Goal: Find specific fact: Find contact information

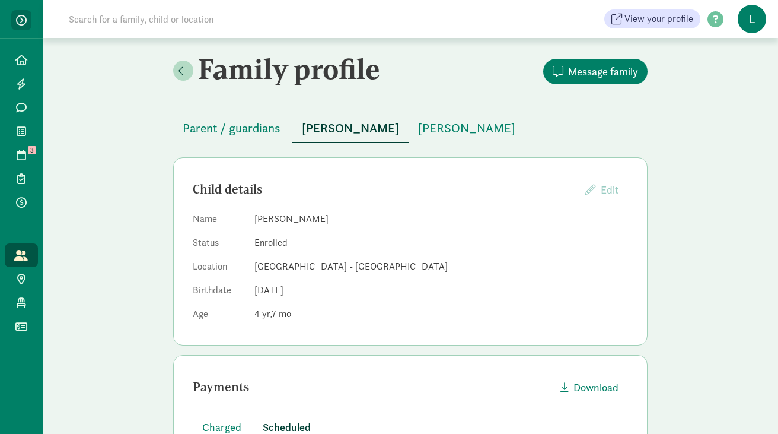
scroll to position [167, 0]
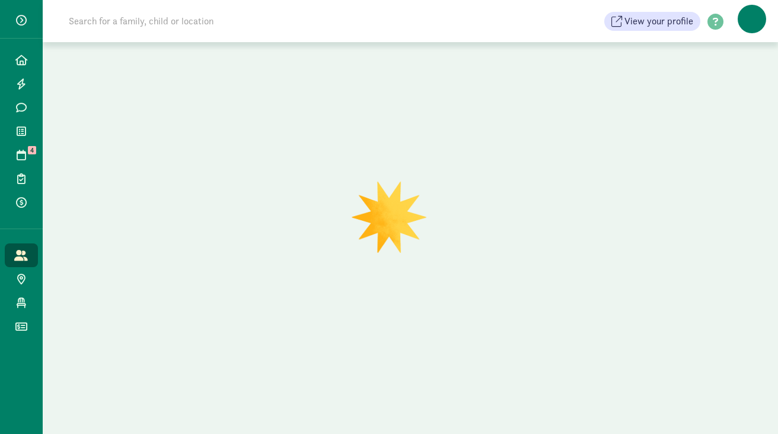
click at [170, 18] on input at bounding box center [228, 21] width 333 height 24
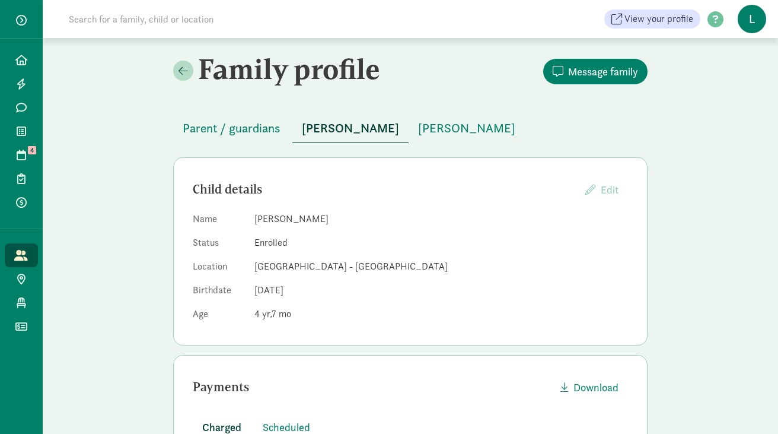
click at [110, 18] on input at bounding box center [228, 19] width 333 height 24
paste input "Lanewala"
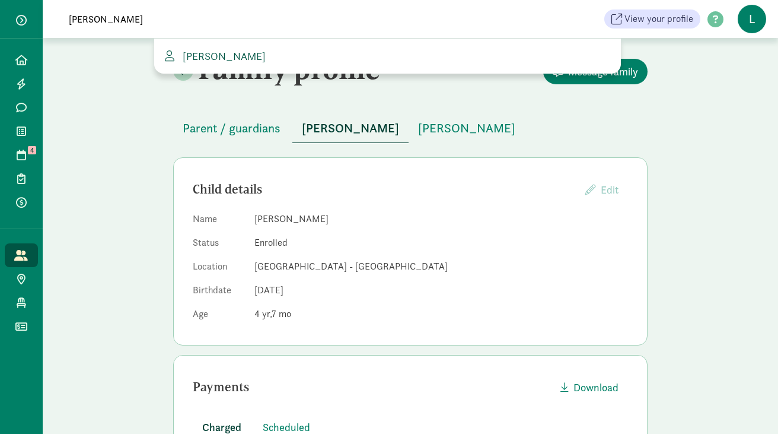
type input "Lanewala"
click at [212, 56] on span "Rehana Lanewala" at bounding box center [222, 56] width 88 height 14
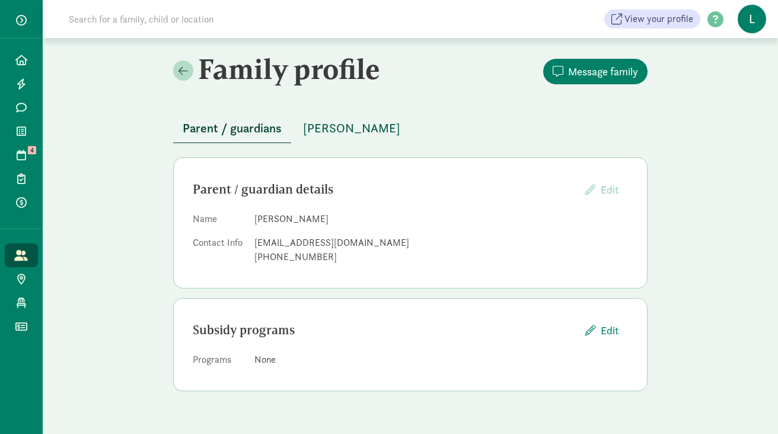
click at [342, 129] on span "Miles Jewell" at bounding box center [351, 128] width 97 height 19
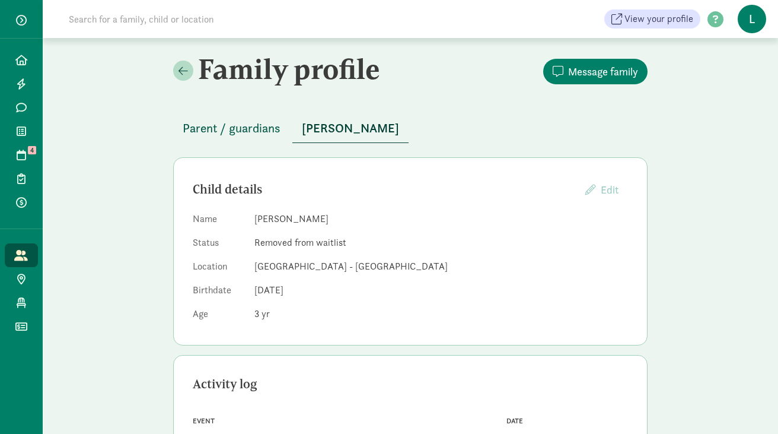
click at [265, 116] on button "Parent / guardians" at bounding box center [231, 128] width 117 height 28
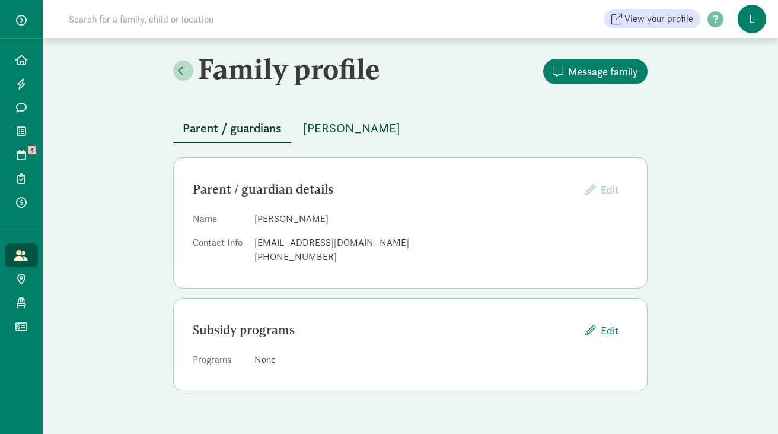
click at [342, 122] on span "Miles Jewell" at bounding box center [351, 128] width 97 height 19
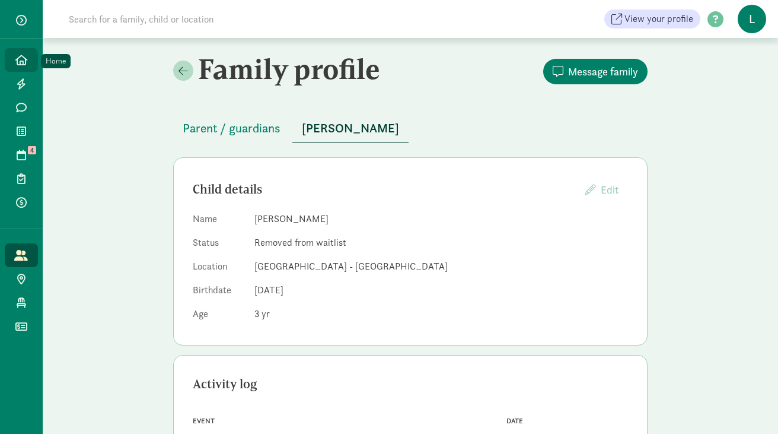
click at [21, 59] on icon at bounding box center [21, 60] width 12 height 11
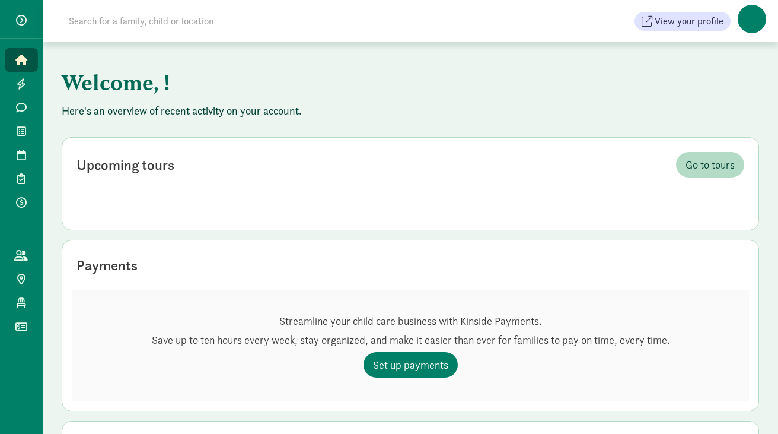
click at [157, 17] on input at bounding box center [228, 21] width 333 height 24
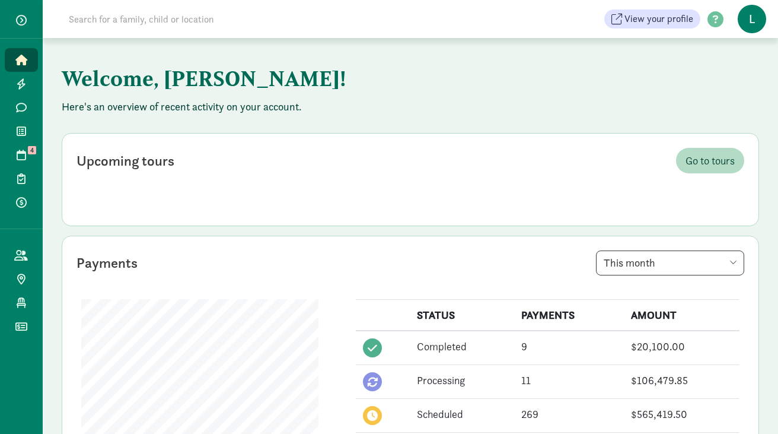
paste input "Lindsay Cael"
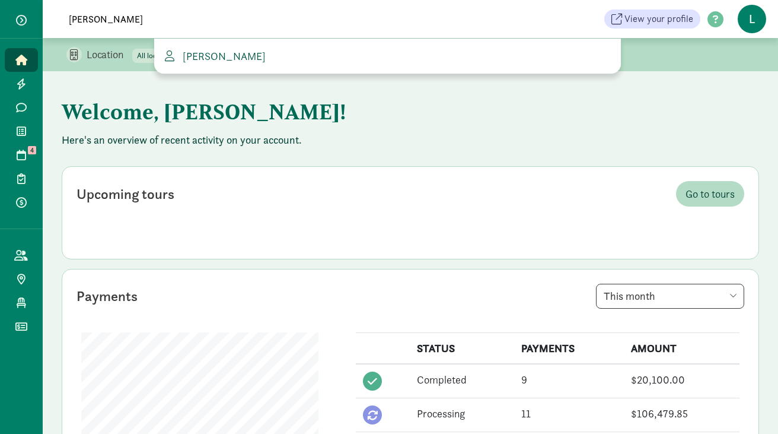
type input "Lindsay Cael"
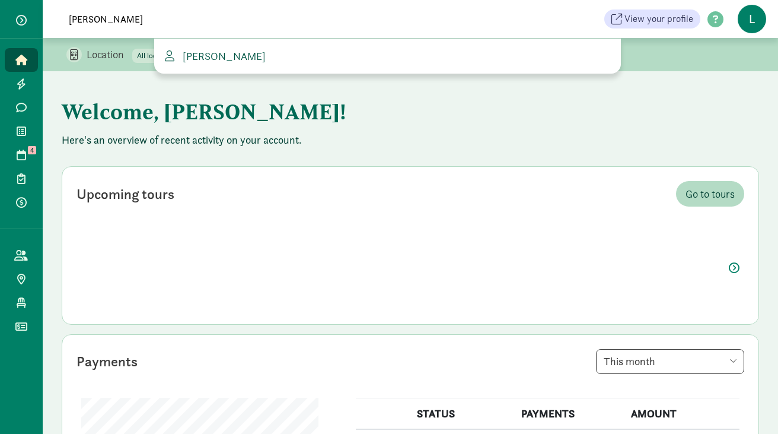
click at [208, 56] on span "Lindsay Cael" at bounding box center [222, 56] width 88 height 14
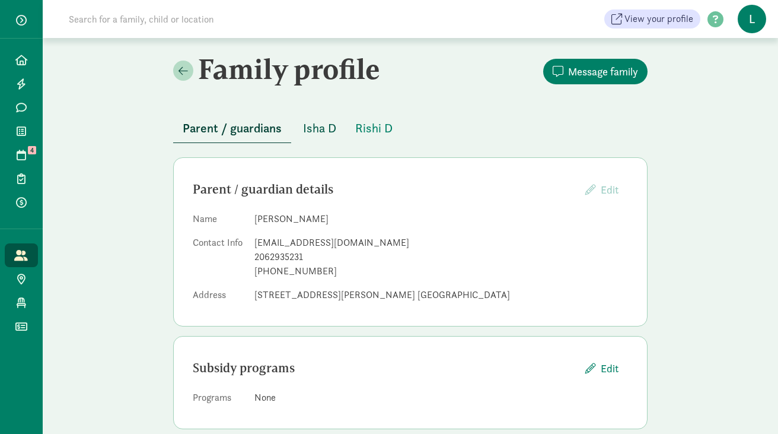
scroll to position [18, 0]
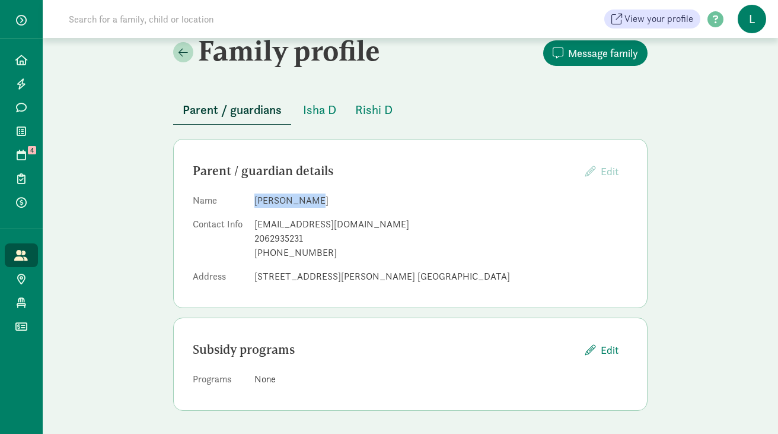
drag, startPoint x: 308, startPoint y: 199, endPoint x: 256, endPoint y: 196, distance: 51.7
click at [256, 196] on dd "[PERSON_NAME]" at bounding box center [441, 200] width 374 height 14
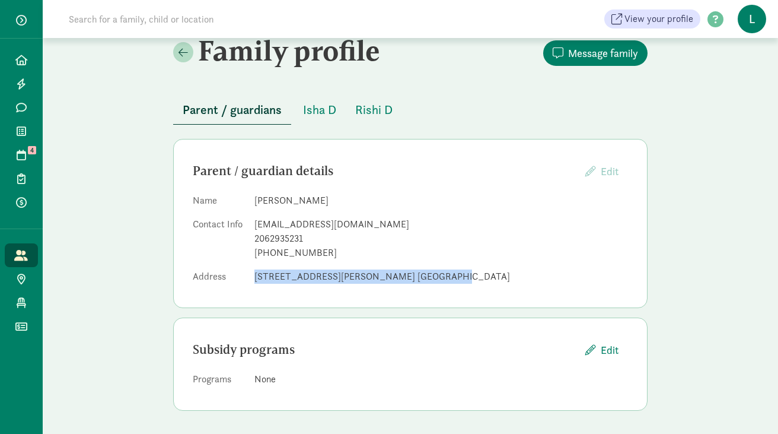
drag, startPoint x: 423, startPoint y: 274, endPoint x: 256, endPoint y: 273, distance: 167.3
click at [256, 273] on dd "[STREET_ADDRESS][PERSON_NAME] [GEOGRAPHIC_DATA]" at bounding box center [441, 276] width 374 height 14
copy dd "[STREET_ADDRESS][PERSON_NAME] [GEOGRAPHIC_DATA]"
click at [327, 116] on span "Isha D" at bounding box center [319, 109] width 33 height 19
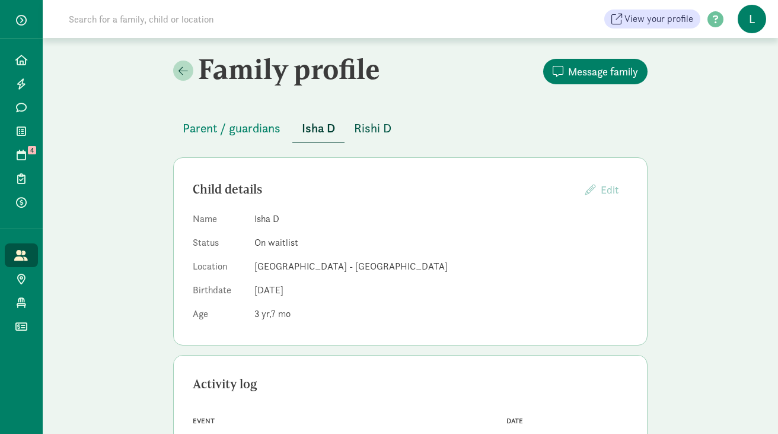
click at [373, 129] on span "Rishi D" at bounding box center [372, 128] width 37 height 19
click at [251, 135] on span "Parent / guardians" at bounding box center [232, 128] width 98 height 19
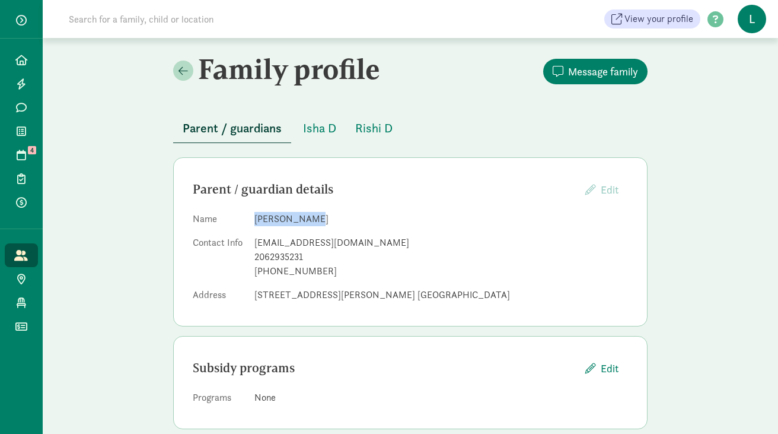
drag, startPoint x: 304, startPoint y: 216, endPoint x: 256, endPoint y: 215, distance: 48.7
click at [255, 216] on dd "[PERSON_NAME]" at bounding box center [441, 219] width 374 height 14
copy dd "[PERSON_NAME]"
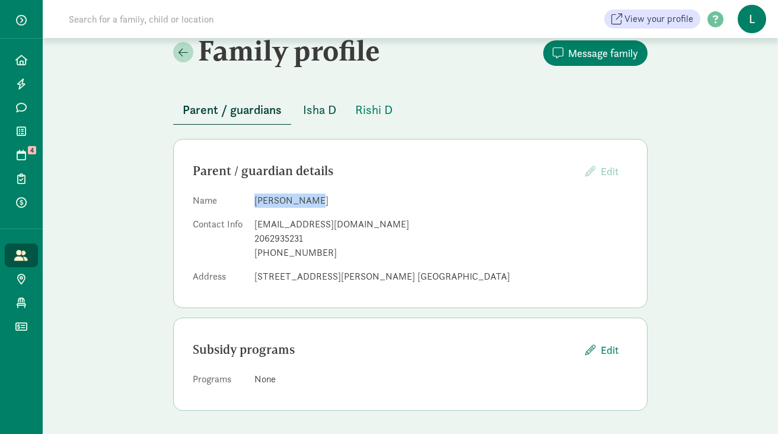
click at [320, 106] on span "Isha D" at bounding box center [319, 109] width 33 height 19
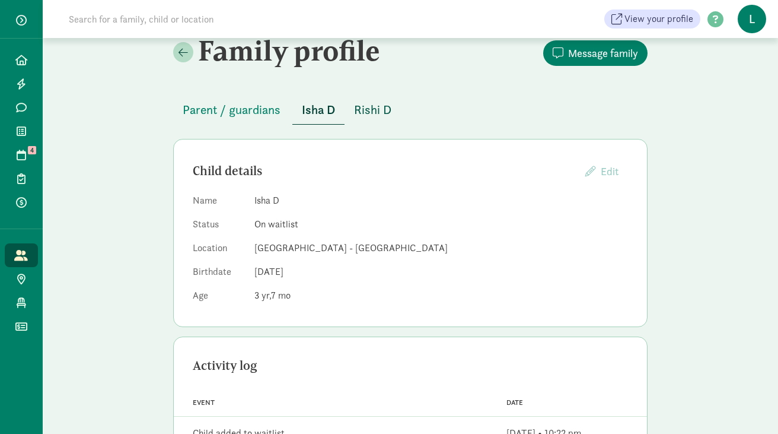
click at [374, 105] on span "Rishi D" at bounding box center [372, 109] width 37 height 19
click at [323, 104] on span "Isha D" at bounding box center [318, 109] width 33 height 19
click at [376, 106] on span "Rishi D" at bounding box center [372, 109] width 37 height 19
click at [326, 107] on span "Isha D" at bounding box center [318, 109] width 33 height 19
